Goal: Complete application form

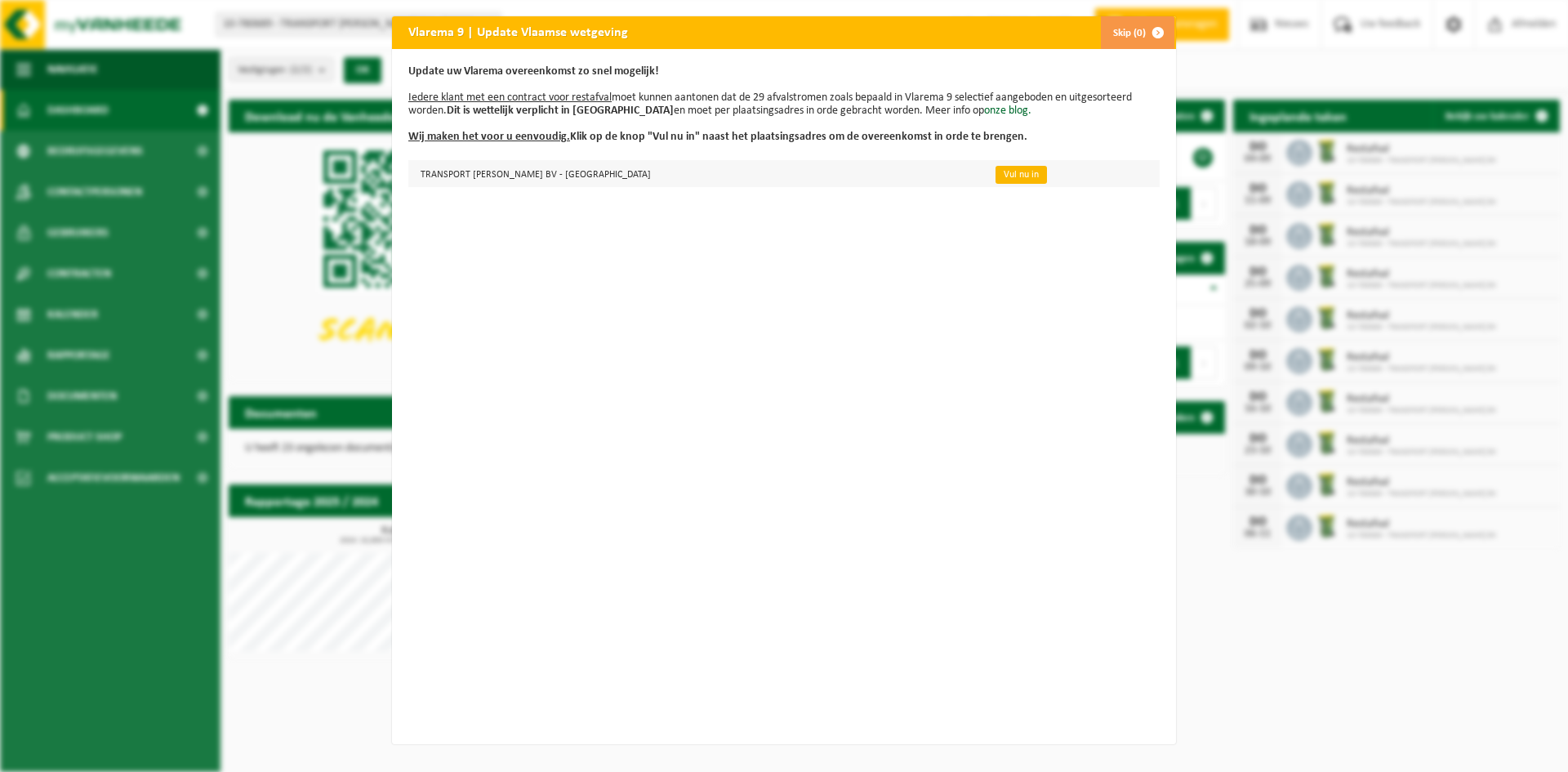
click at [995, 176] on link "Vul nu in" at bounding box center [1021, 174] width 52 height 18
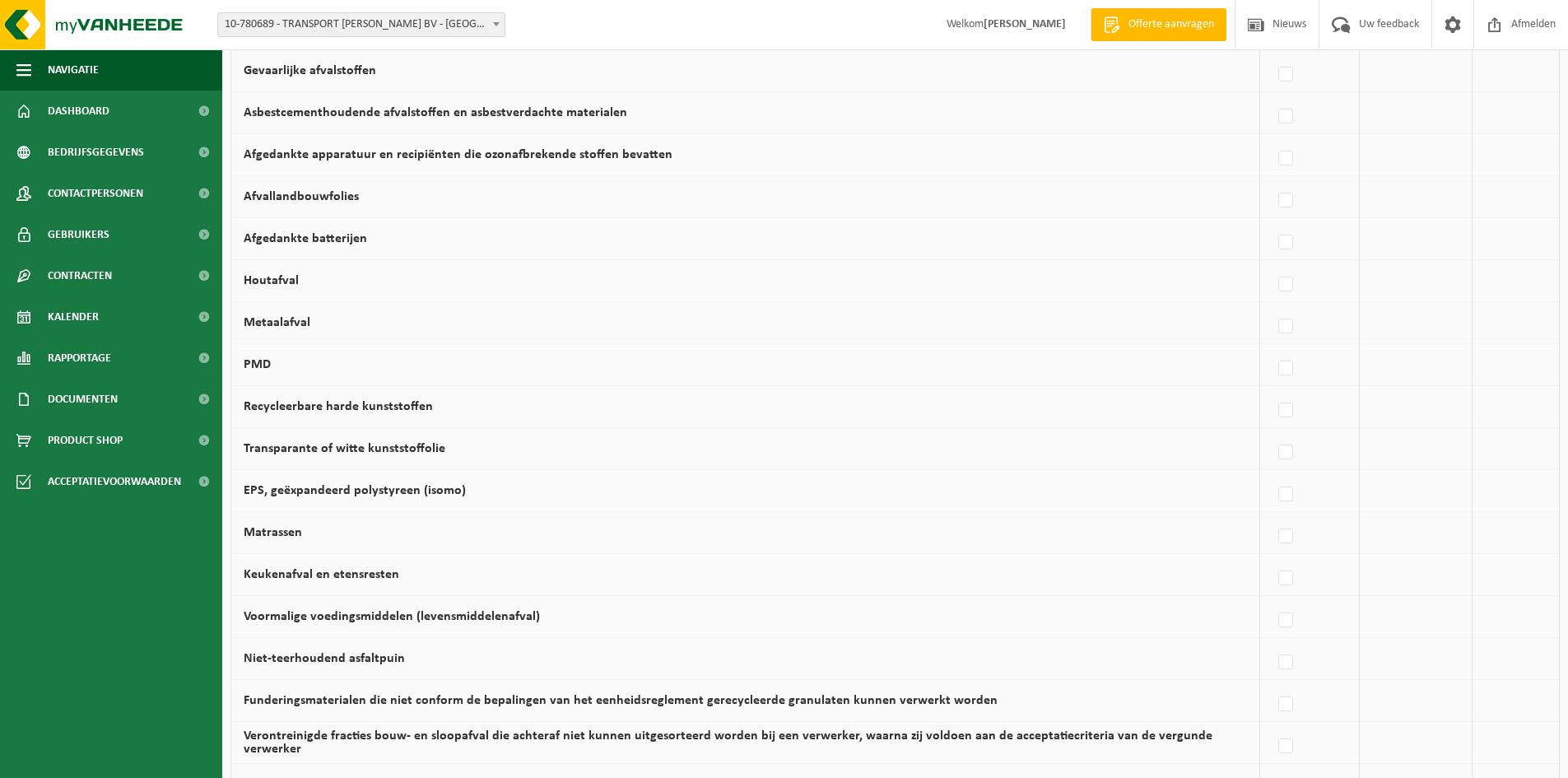
scroll to position [658, 0]
click at [371, 577] on label "Keukenafval en etensresten" at bounding box center [321, 573] width 156 height 13
click at [1272, 556] on input "Keukenafval en etensresten" at bounding box center [1272, 555] width 1 height 1
checkbox input "true"
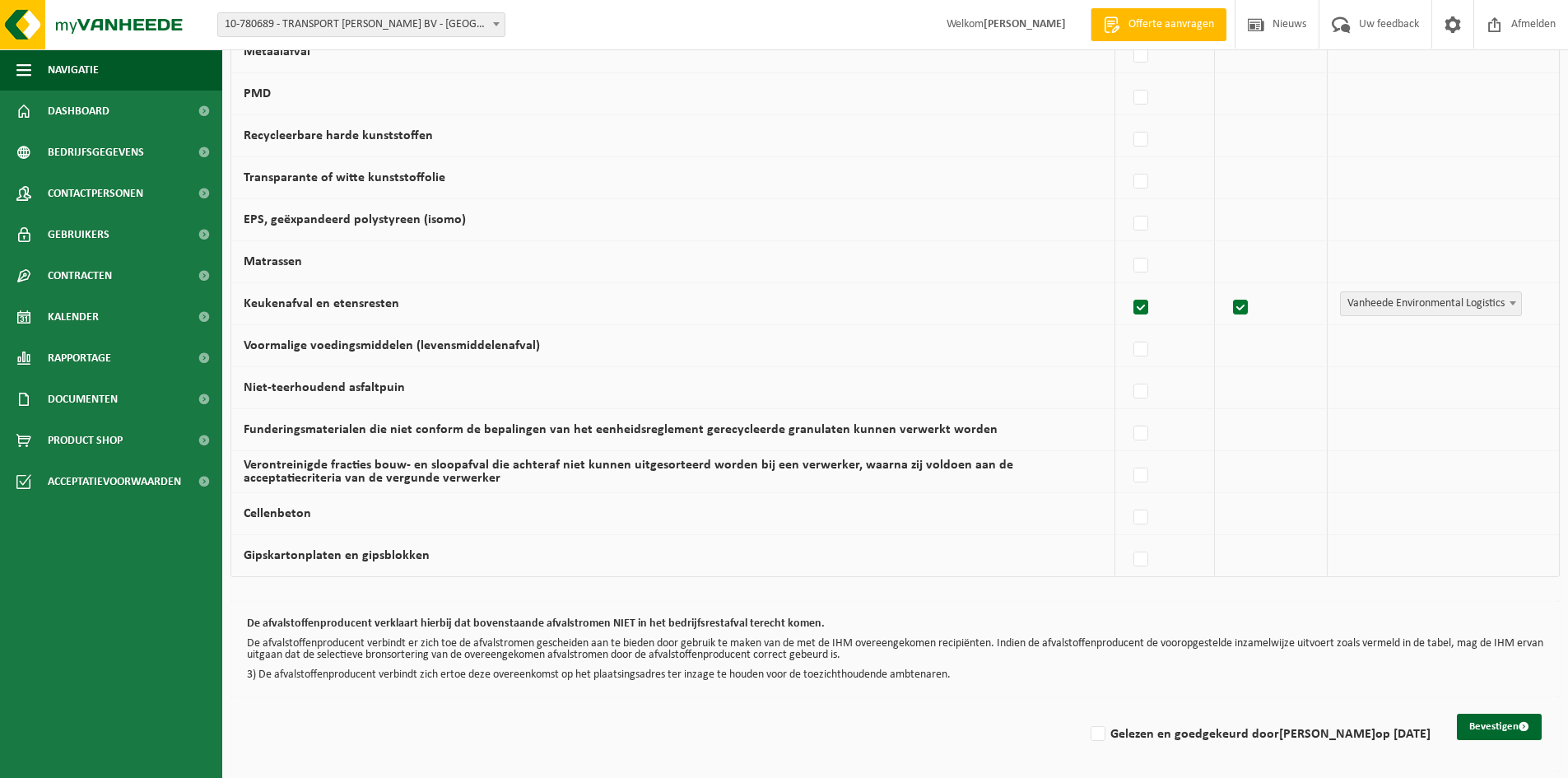
scroll to position [929, 0]
